Goal: Information Seeking & Learning: Understand process/instructions

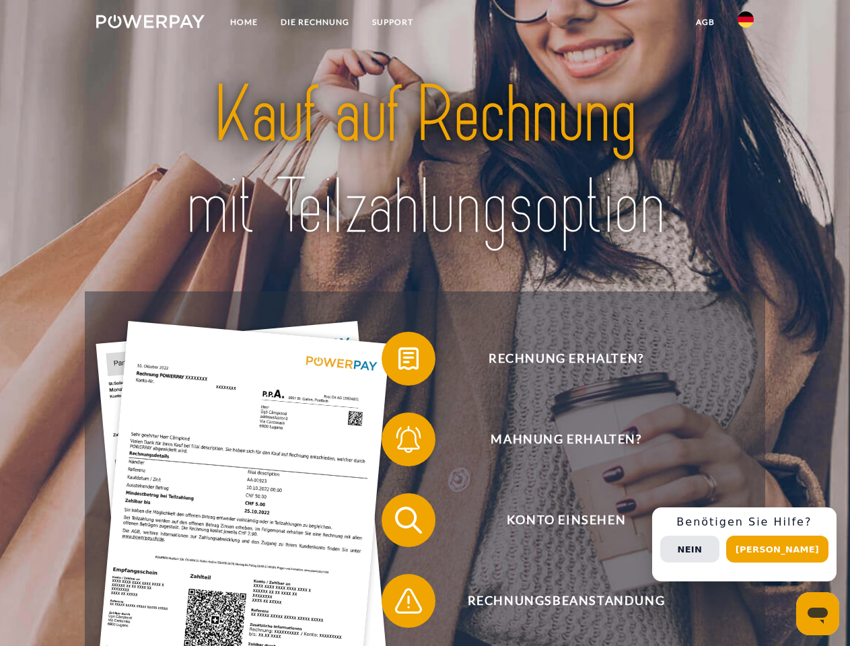
click at [150, 24] on img at bounding box center [150, 21] width 108 height 13
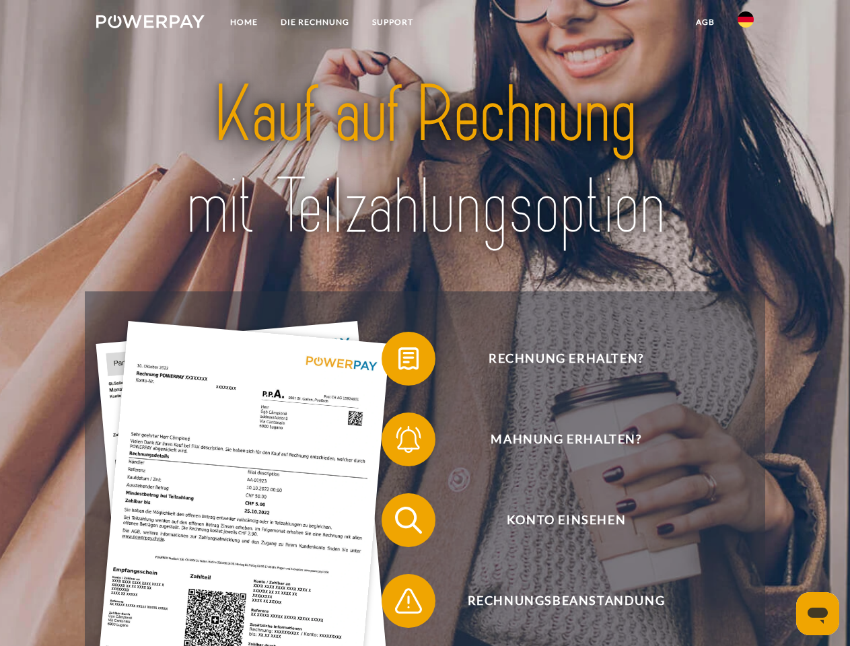
click at [745, 24] on img at bounding box center [745, 19] width 16 height 16
click at [704, 22] on link "agb" at bounding box center [705, 22] width 42 height 24
click at [398, 361] on span at bounding box center [387, 358] width 67 height 67
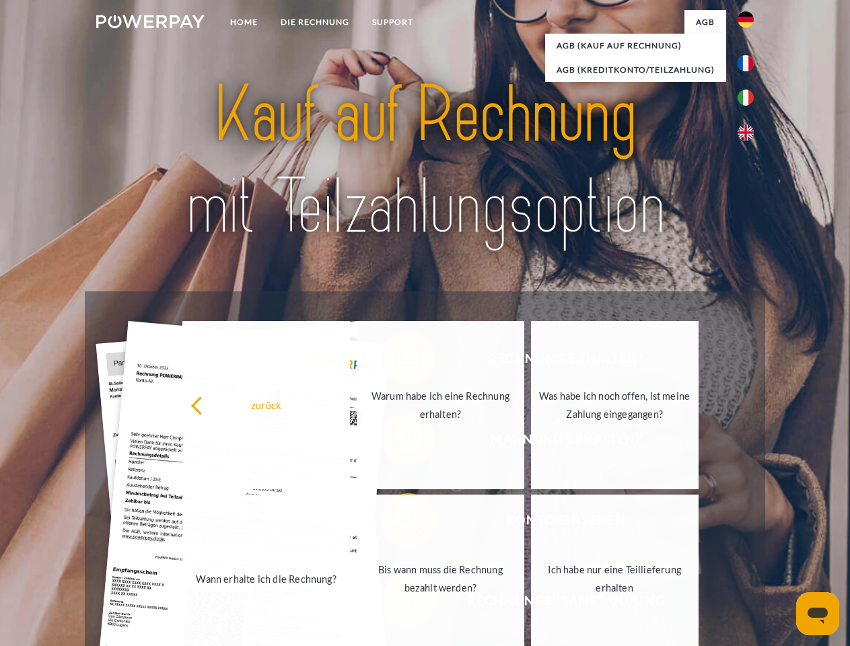
click at [398, 442] on div "Rechnung erhalten? Mahnung erhalten? Konto einsehen" at bounding box center [424, 560] width 679 height 538
click at [398, 523] on link "Bis wann muss die Rechnung bezahlt werden?" at bounding box center [439, 578] width 167 height 168
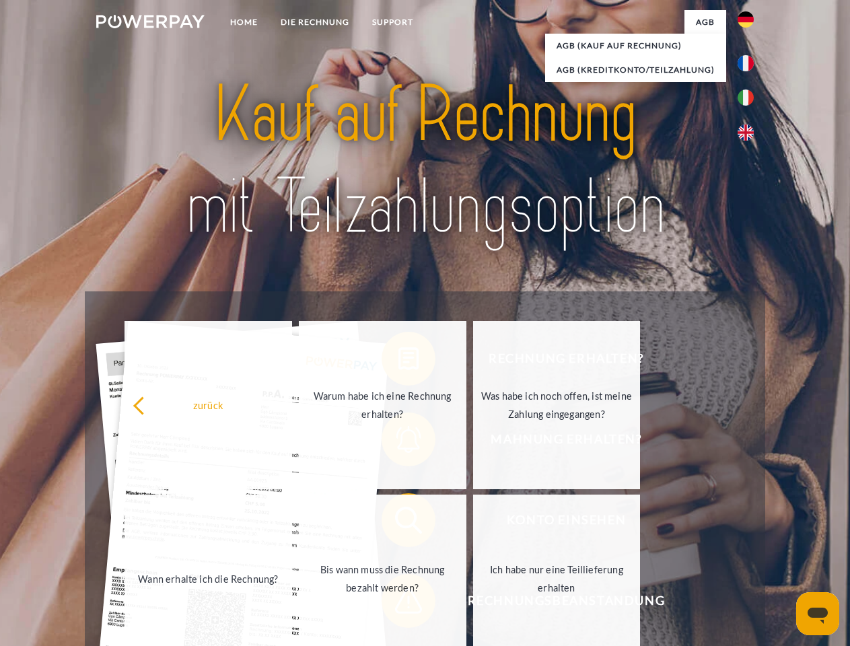
click at [398, 603] on span at bounding box center [387, 600] width 67 height 67
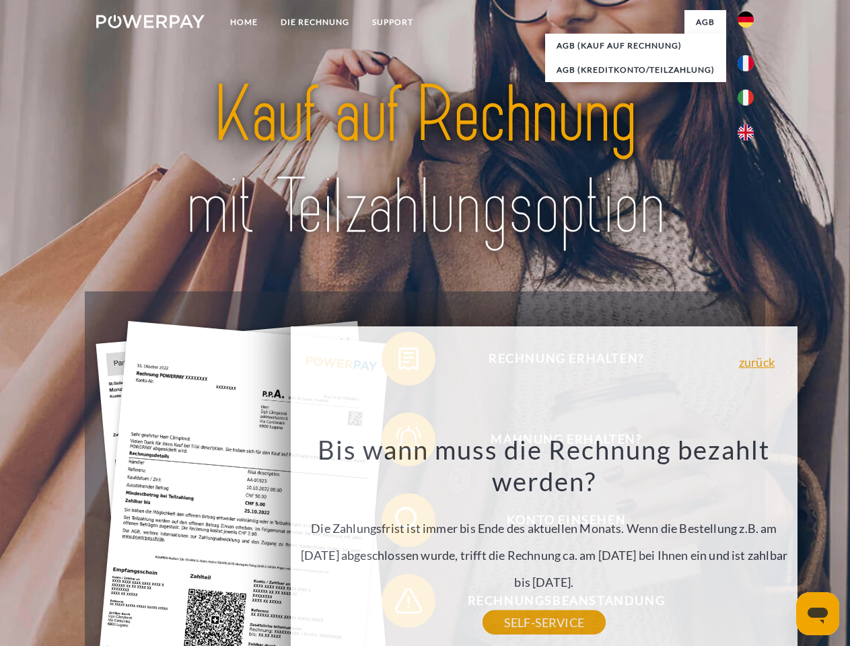
click at [749, 544] on div "Rechnung erhalten? Mahnung erhalten? Konto einsehen" at bounding box center [424, 560] width 679 height 538
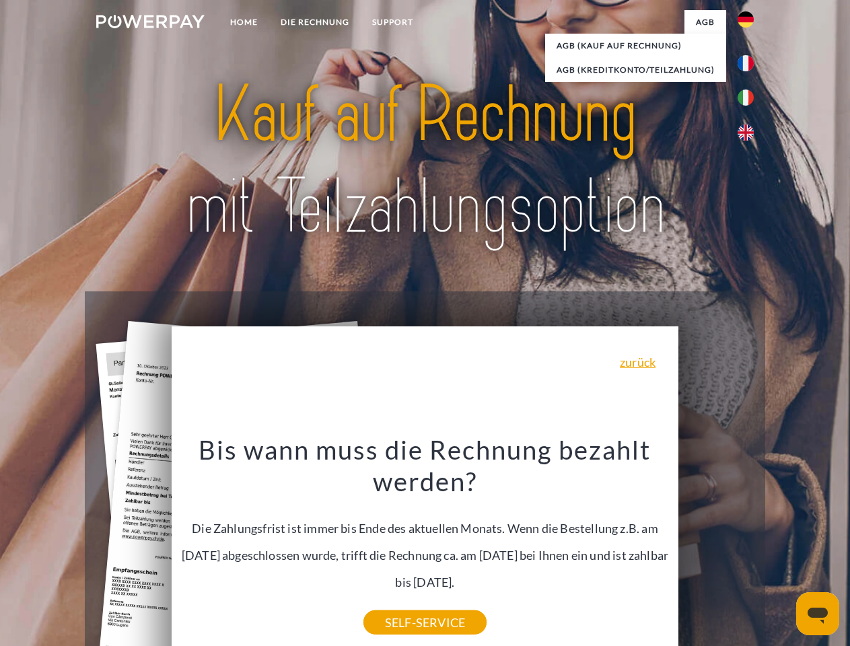
click at [716, 547] on span "Konto einsehen" at bounding box center [566, 520] width 330 height 54
click at [782, 549] on header "Home DIE RECHNUNG SUPPORT" at bounding box center [425, 464] width 850 height 929
